Goal: Task Accomplishment & Management: Use online tool/utility

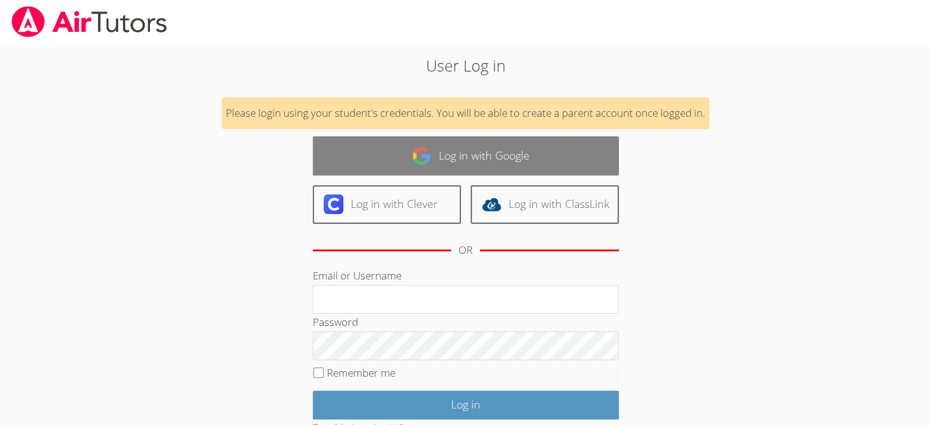
click at [459, 155] on link "Log in with Google" at bounding box center [466, 156] width 306 height 39
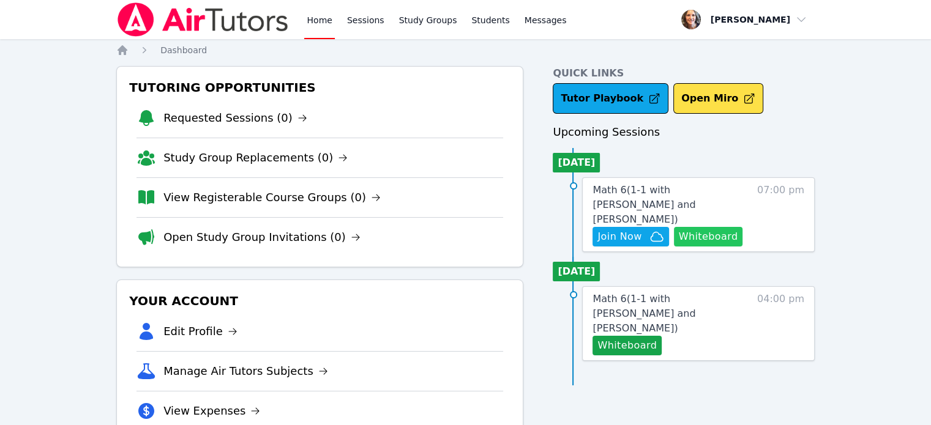
click at [701, 227] on button "Whiteboard" at bounding box center [708, 237] width 69 height 20
click at [626, 230] on span "Join Now" at bounding box center [619, 237] width 44 height 15
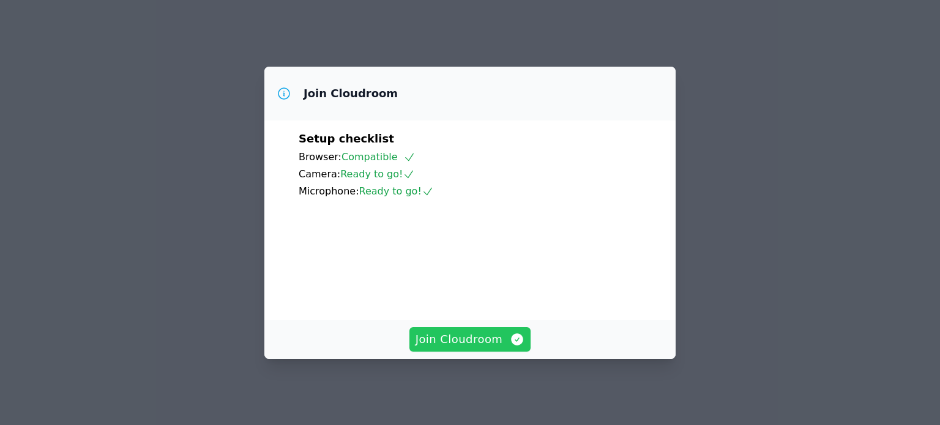
click at [457, 344] on span "Join Cloudroom" at bounding box center [471, 339] width 110 height 17
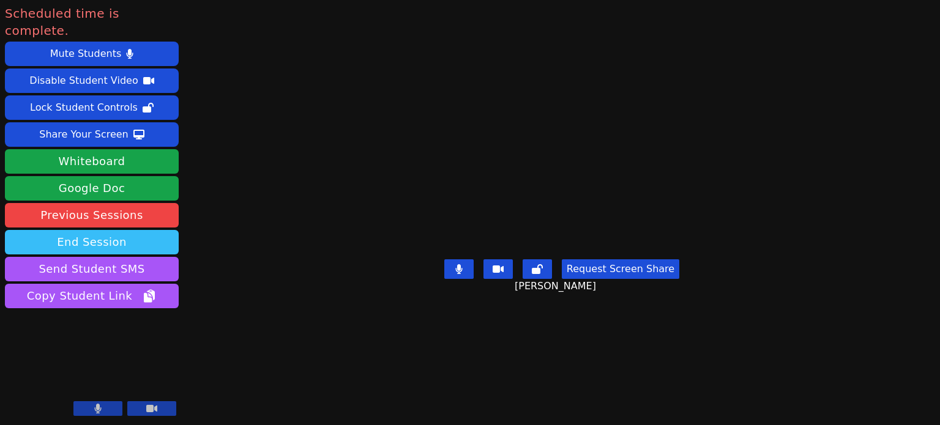
click at [89, 230] on button "End Session" at bounding box center [92, 242] width 174 height 24
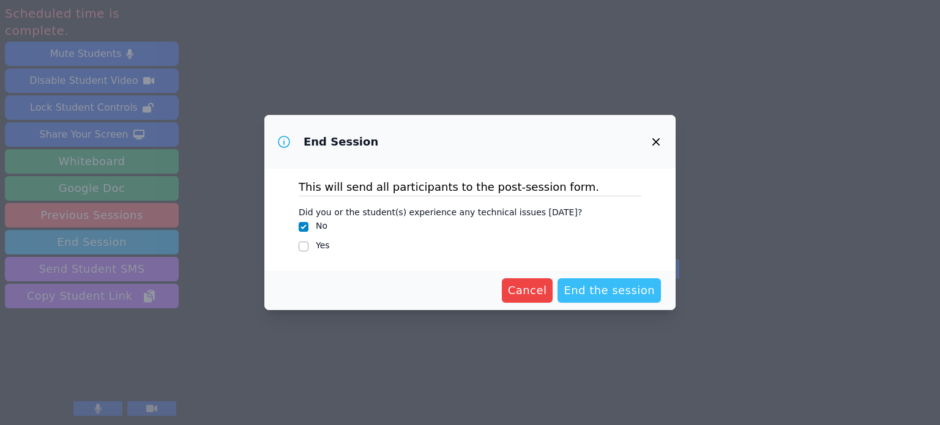
click at [612, 292] on span "End the session" at bounding box center [609, 290] width 91 height 17
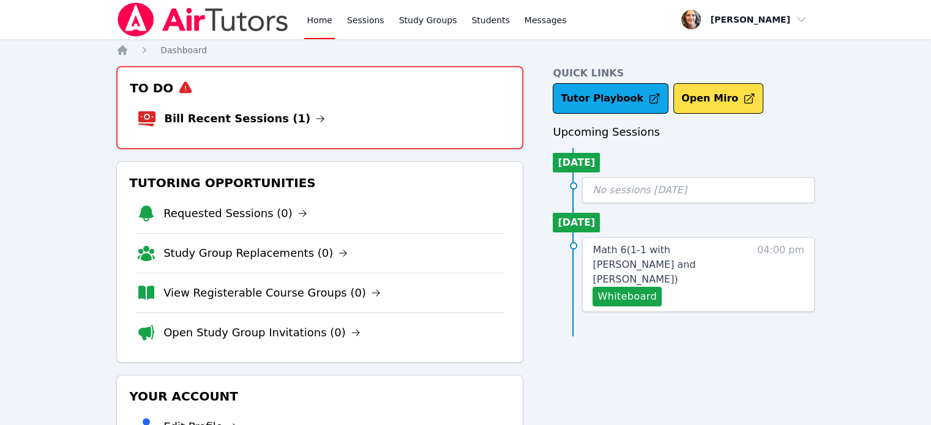
click at [268, 90] on h3 "To Do" at bounding box center [319, 88] width 385 height 22
click at [279, 114] on link "Bill Recent Sessions (1)" at bounding box center [244, 118] width 161 height 17
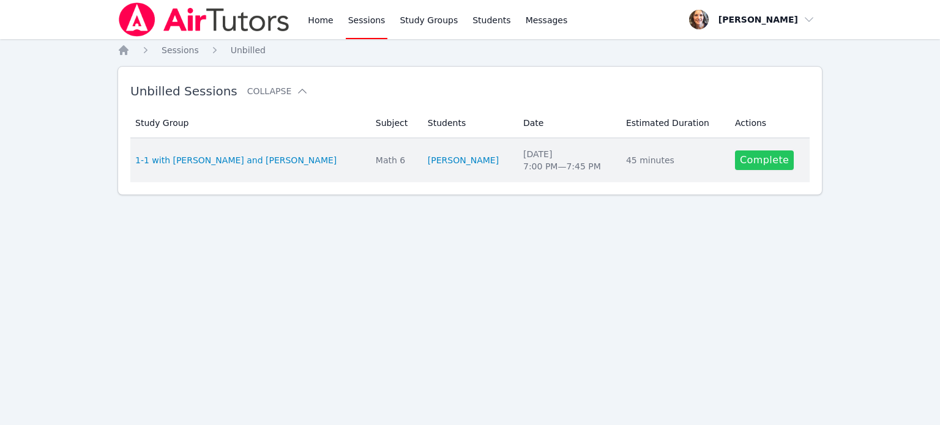
click at [753, 163] on link "Complete" at bounding box center [764, 161] width 59 height 20
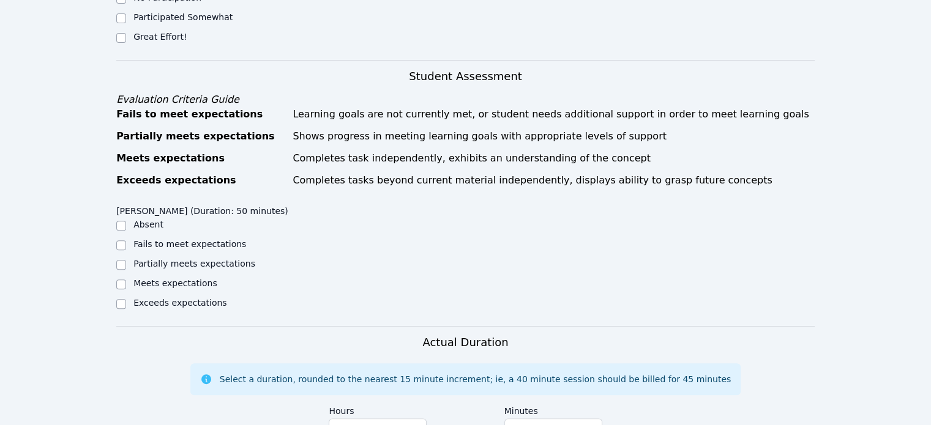
scroll to position [735, 0]
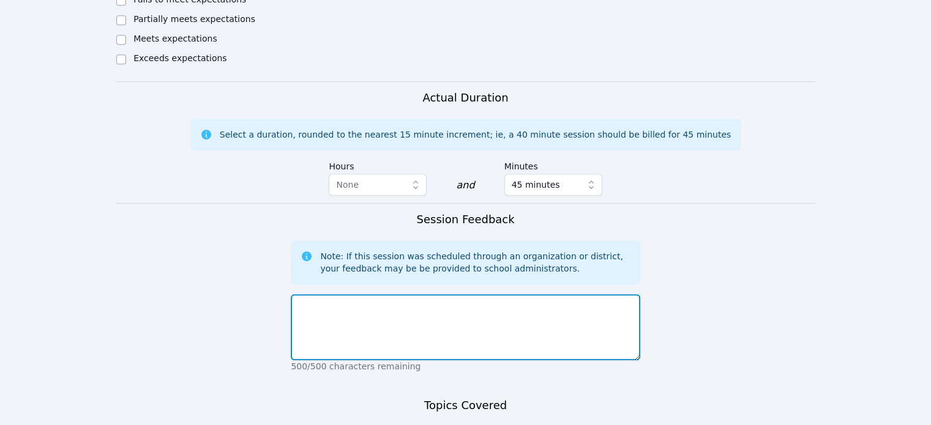
click at [395, 294] on textarea at bounding box center [465, 327] width 349 height 66
drag, startPoint x: 406, startPoint y: 260, endPoint x: 376, endPoint y: 271, distance: 32.3
click at [376, 294] on textarea "Jacob is working to correctly identify an equation for different" at bounding box center [465, 327] width 349 height 66
click at [405, 294] on textarea "Jacob is working to identify an equation for different" at bounding box center [465, 327] width 349 height 66
click at [541, 294] on textarea "Jacob is working to identify the correct equation for different" at bounding box center [465, 327] width 349 height 66
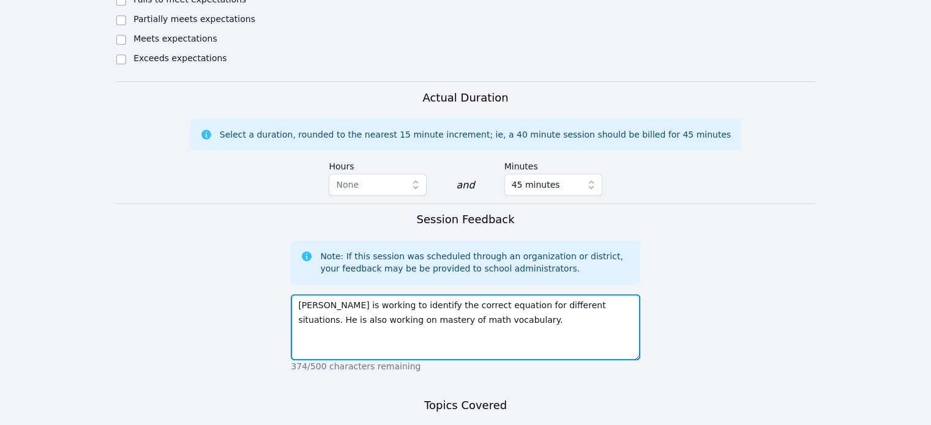
type textarea "Jacob is working to identify the correct equation for different situations. He …"
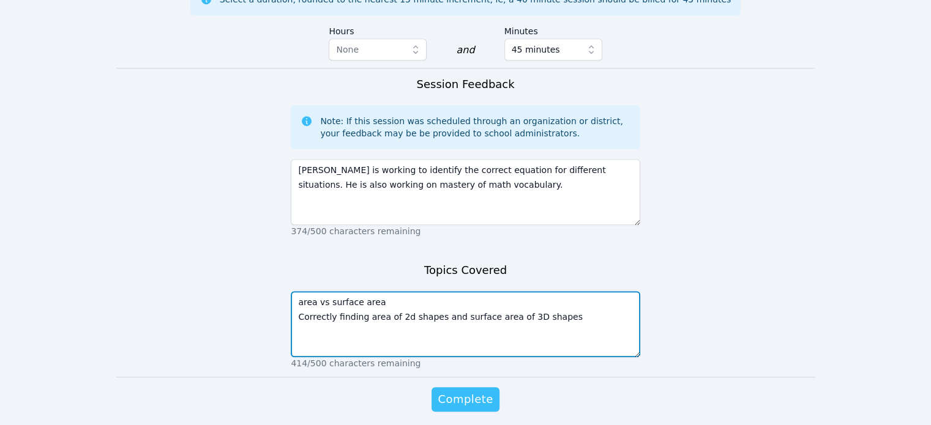
type textarea "area vs surface area Correctly finding area of 2d shapes and surface area of 3D…"
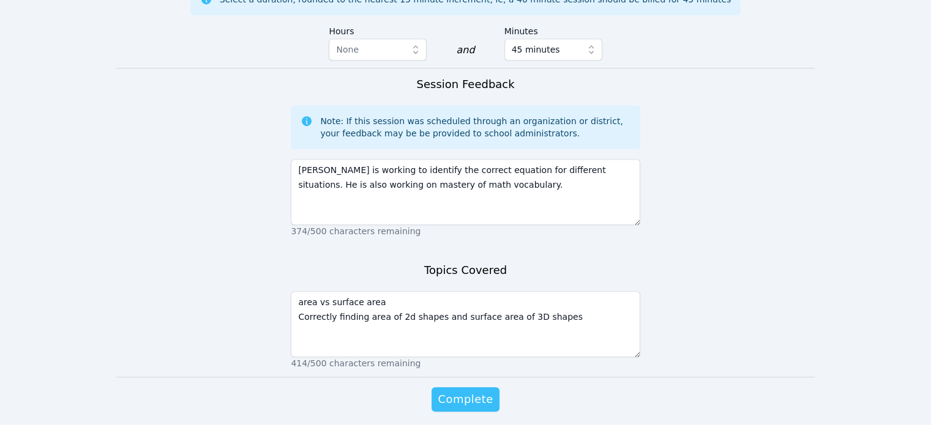
click at [480, 391] on span "Complete" at bounding box center [465, 399] width 55 height 17
click at [468, 391] on span "Complete" at bounding box center [465, 399] width 55 height 17
click at [462, 391] on span "Complete" at bounding box center [465, 399] width 55 height 17
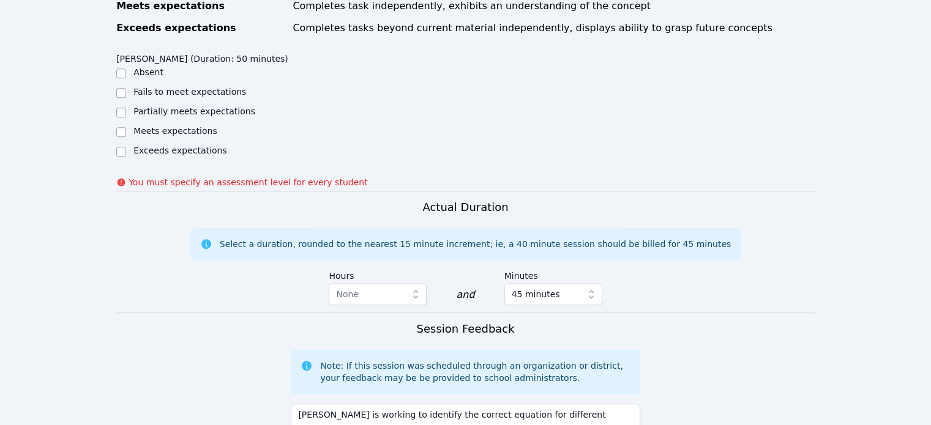
scroll to position [598, 0]
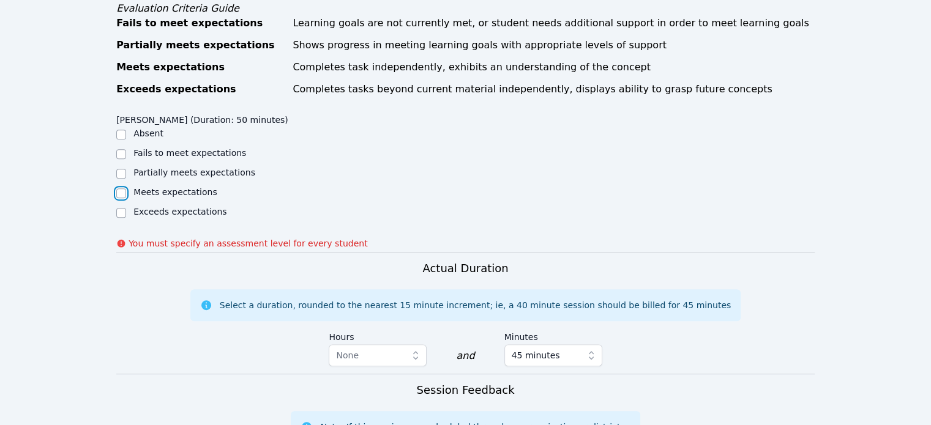
click at [125, 189] on input "Meets expectations" at bounding box center [121, 194] width 10 height 10
checkbox input "true"
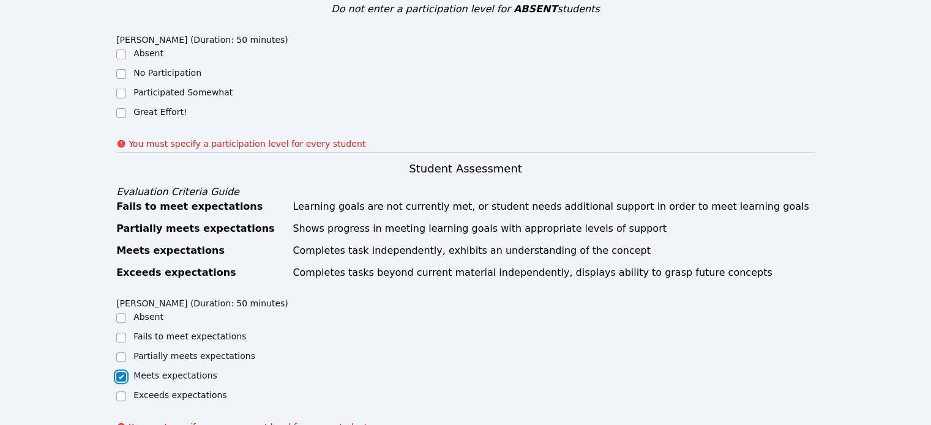
scroll to position [353, 0]
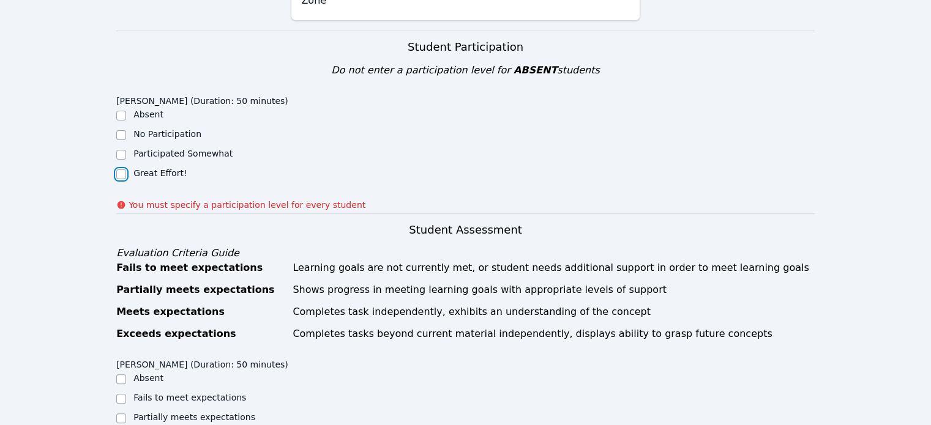
click at [122, 170] on input "Great Effort!" at bounding box center [121, 175] width 10 height 10
checkbox input "true"
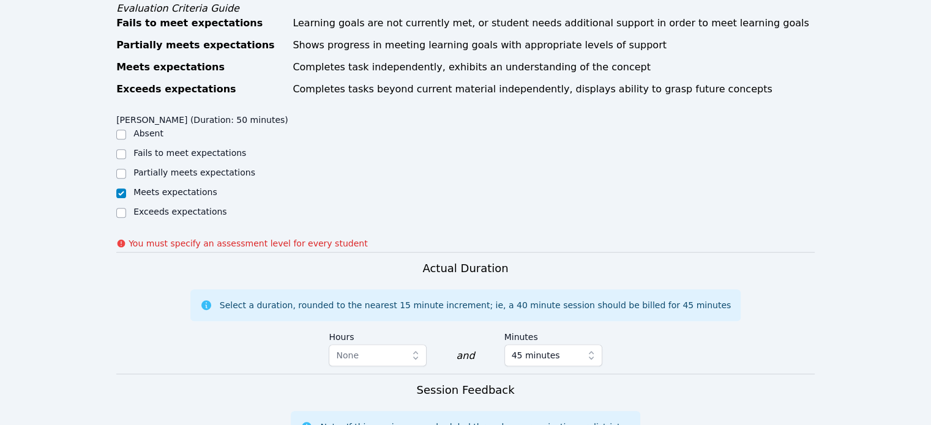
scroll to position [904, 0]
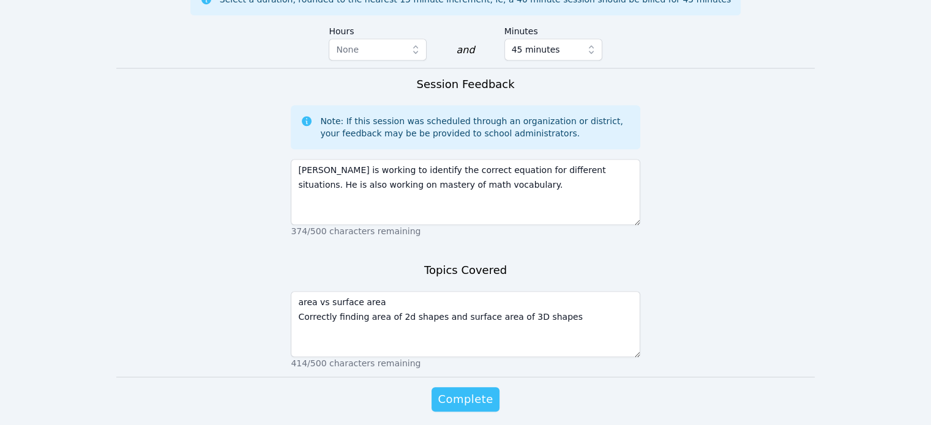
click at [457, 391] on span "Complete" at bounding box center [465, 399] width 55 height 17
